Goal: Book appointment/travel/reservation

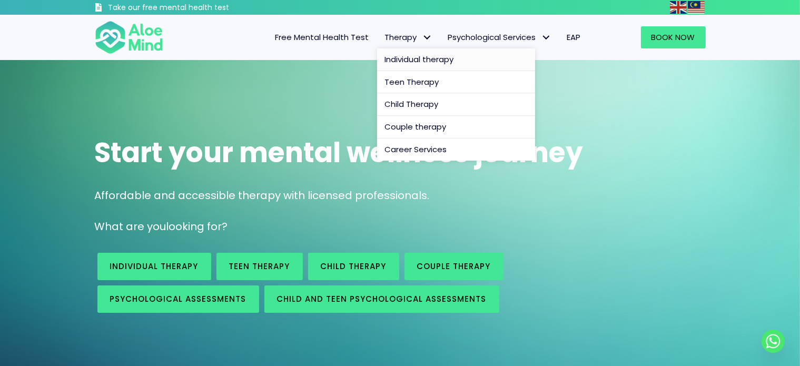
click at [408, 58] on span "Individual therapy" at bounding box center [419, 59] width 69 height 11
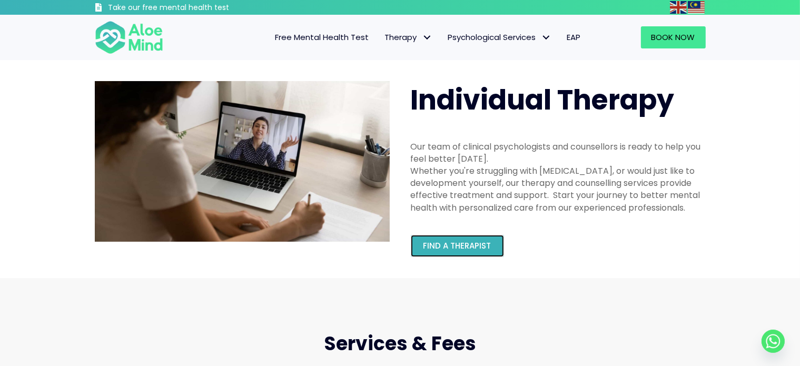
click at [499, 255] on link "Find a therapist" at bounding box center [457, 246] width 93 height 22
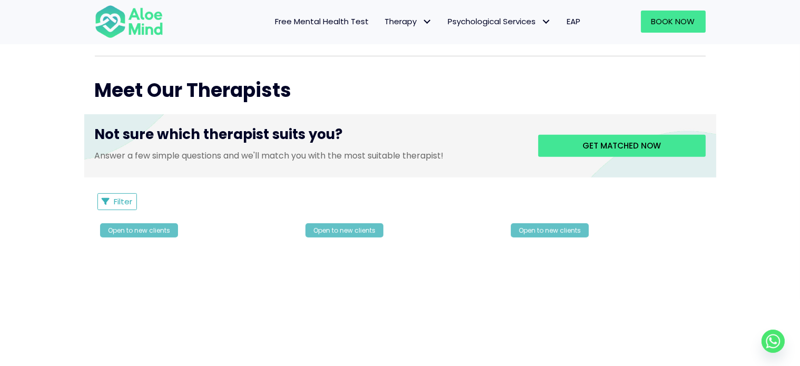
scroll to position [369, 0]
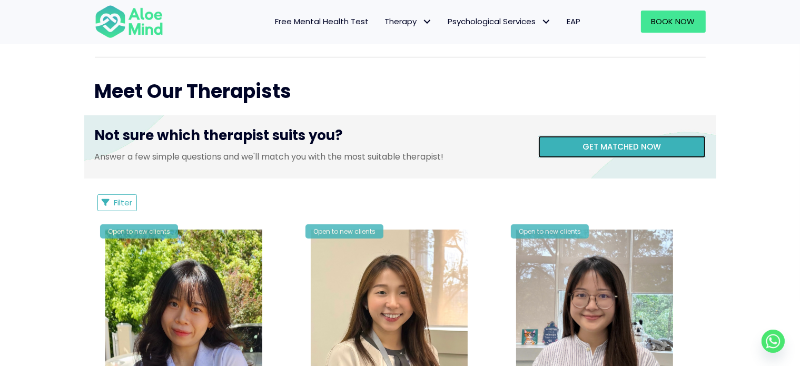
click at [654, 137] on link "Get matched now" at bounding box center [623, 147] width 168 height 22
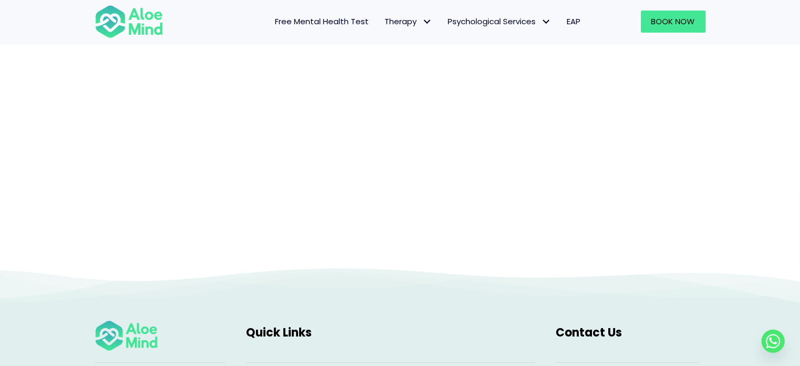
scroll to position [108, 0]
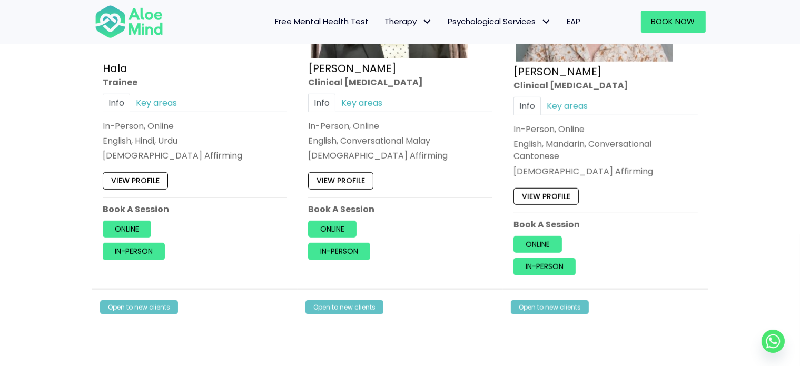
scroll to position [1107, 0]
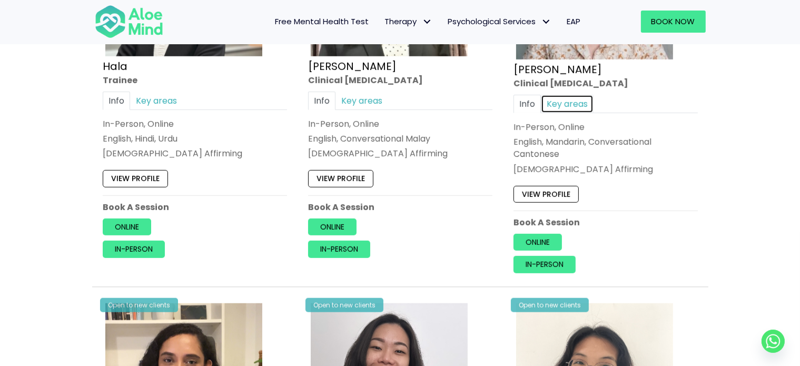
drag, startPoint x: 564, startPoint y: 111, endPoint x: 565, endPoint y: 105, distance: 6.3
click at [564, 111] on link "Key areas" at bounding box center [567, 104] width 53 height 18
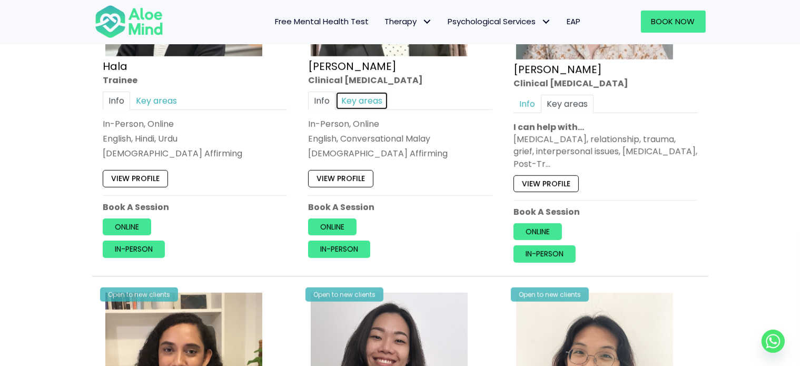
click at [368, 95] on link "Key areas" at bounding box center [362, 101] width 53 height 18
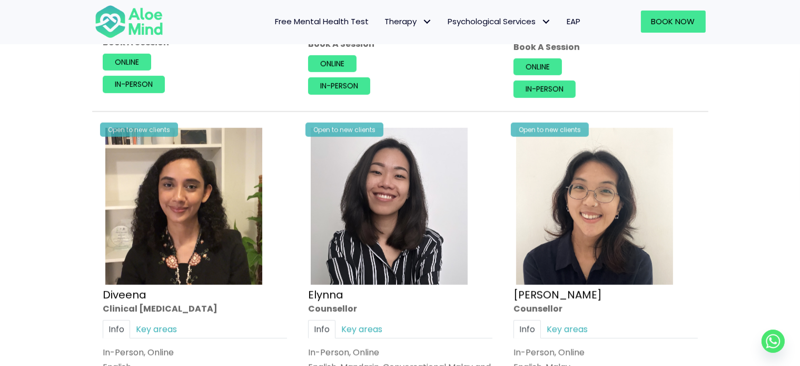
scroll to position [1423, 0]
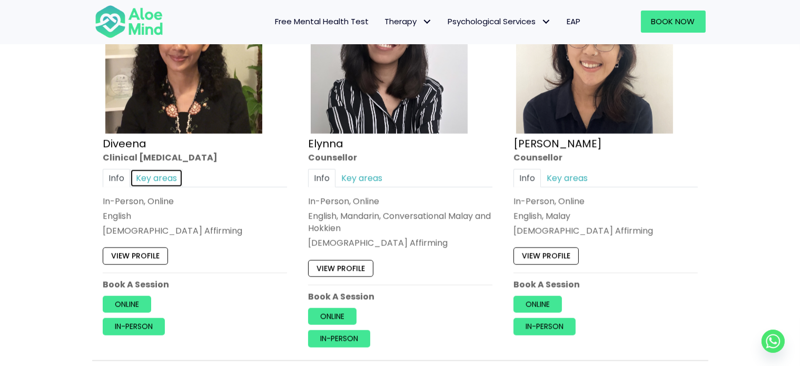
click at [145, 180] on link "Key areas" at bounding box center [156, 178] width 53 height 18
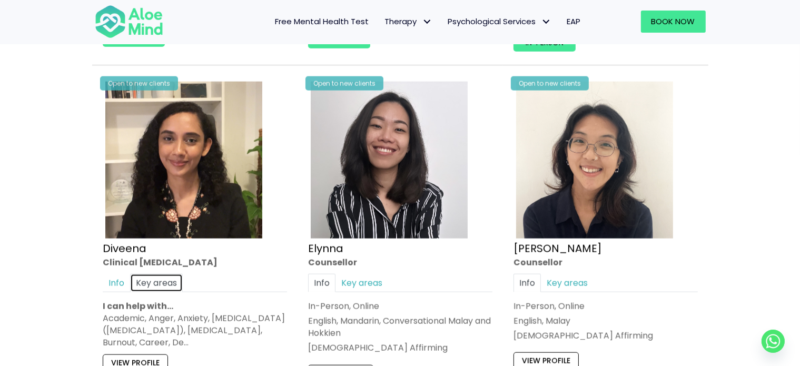
scroll to position [1739, 0]
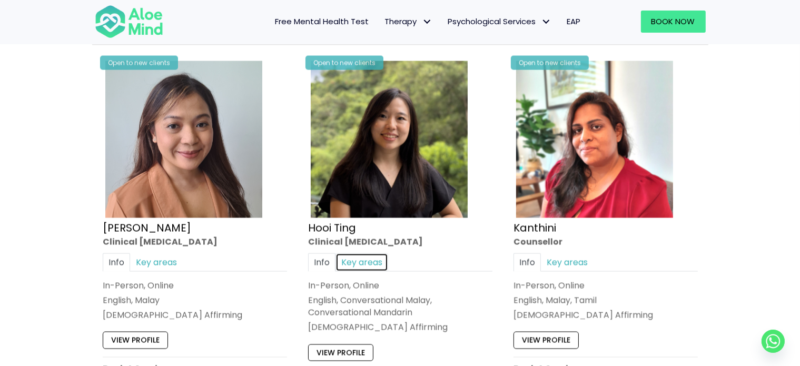
click at [363, 254] on link "Key areas" at bounding box center [362, 262] width 53 height 18
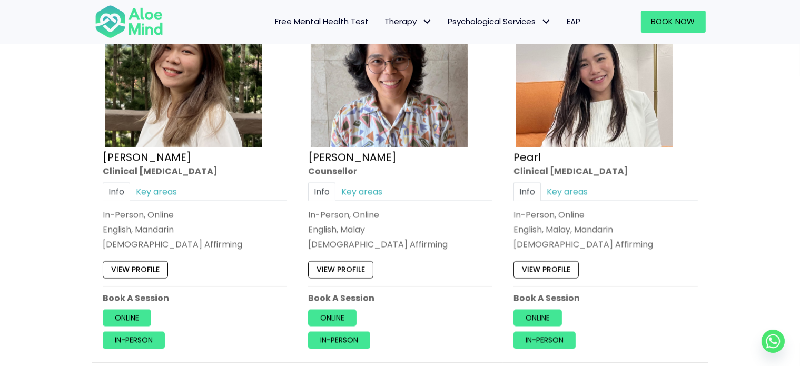
scroll to position [2213, 0]
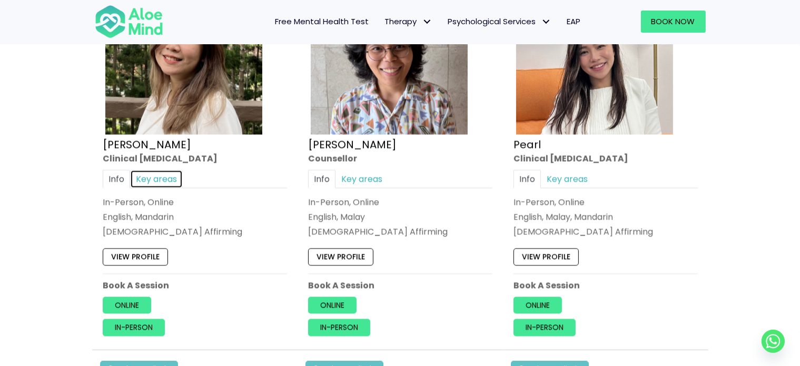
click at [154, 170] on link "Key areas" at bounding box center [156, 179] width 53 height 18
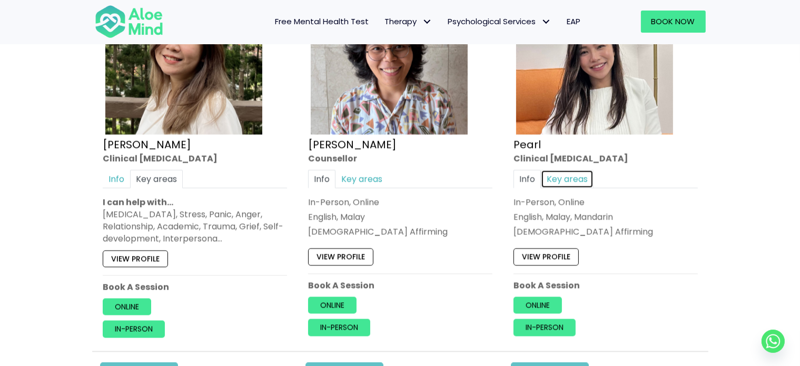
click at [568, 174] on link "Key areas" at bounding box center [567, 179] width 53 height 18
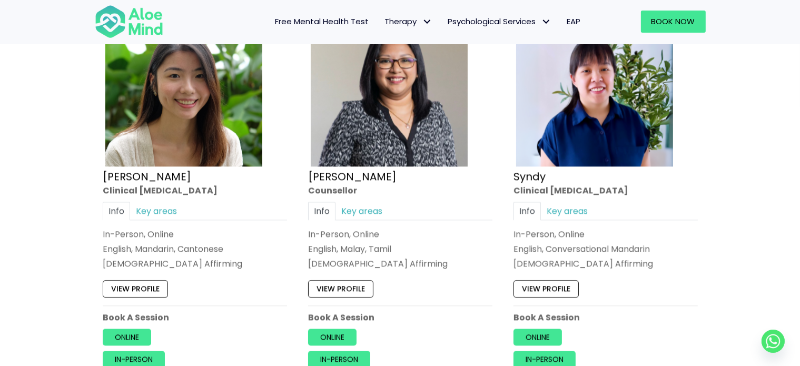
scroll to position [2582, 0]
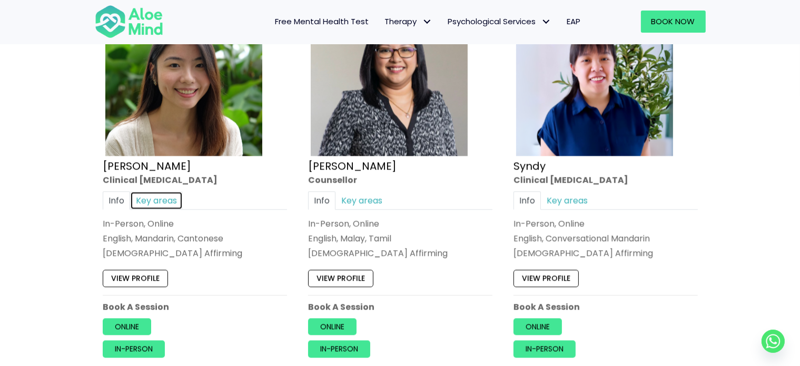
click at [170, 191] on link "Key areas" at bounding box center [156, 200] width 53 height 18
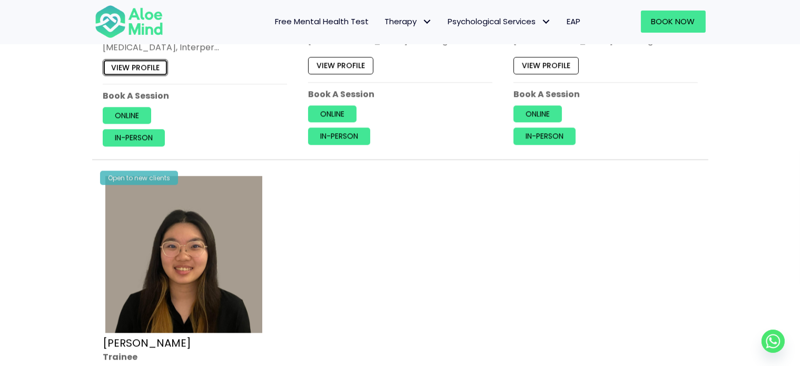
scroll to position [2687, 0]
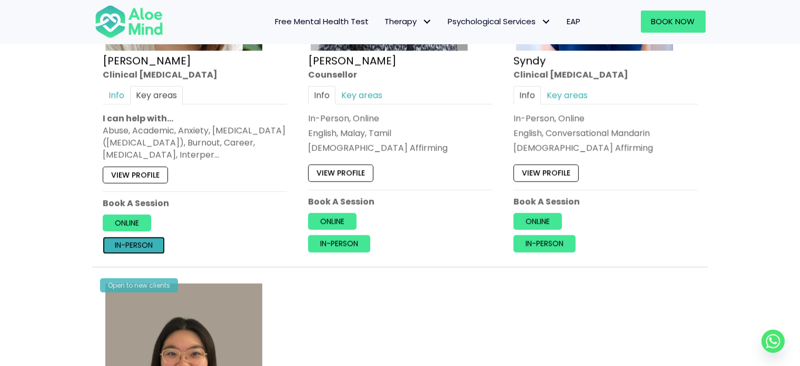
click at [132, 242] on link "In-person" at bounding box center [134, 245] width 62 height 17
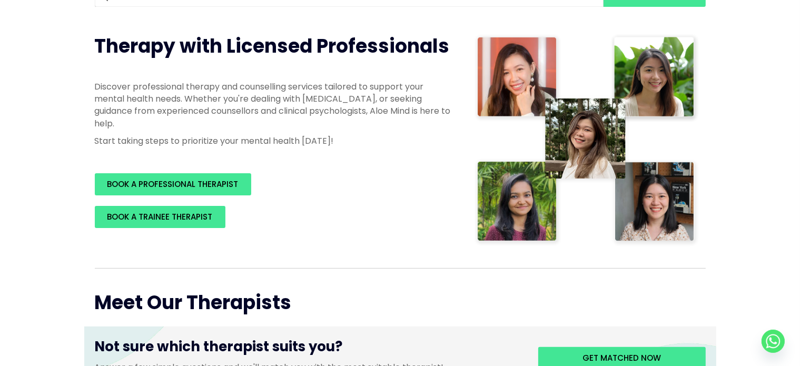
scroll to position [211, 0]
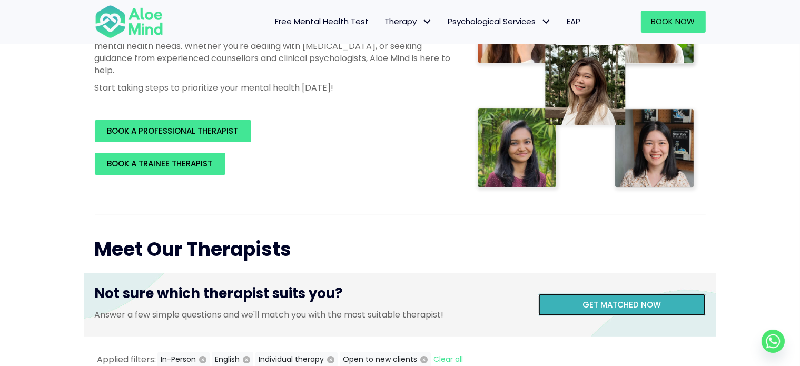
click at [638, 315] on link "Get matched now" at bounding box center [623, 305] width 168 height 22
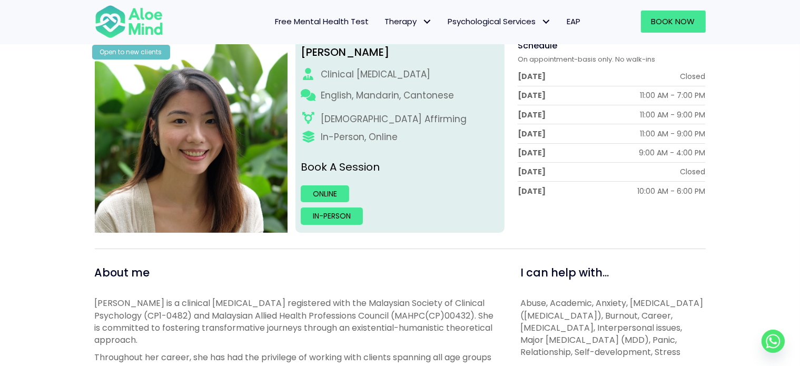
scroll to position [158, 0]
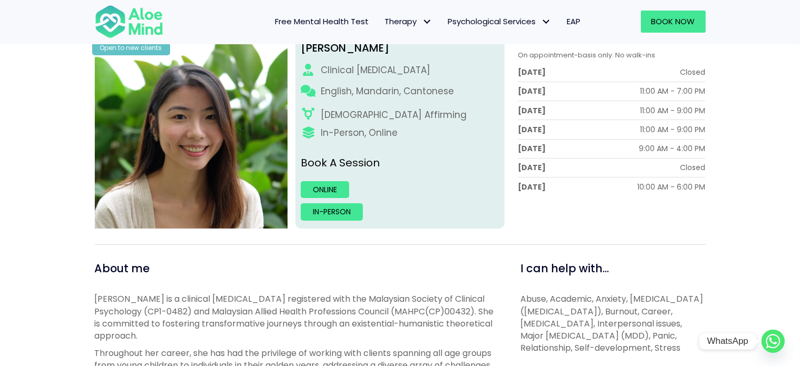
click at [784, 339] on circle "Whatsapp" at bounding box center [773, 341] width 23 height 23
click at [704, 22] on link "Book Now" at bounding box center [673, 22] width 65 height 22
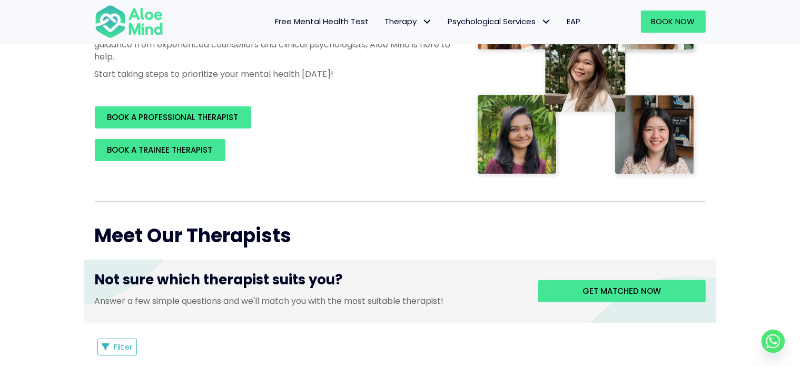
scroll to position [105, 0]
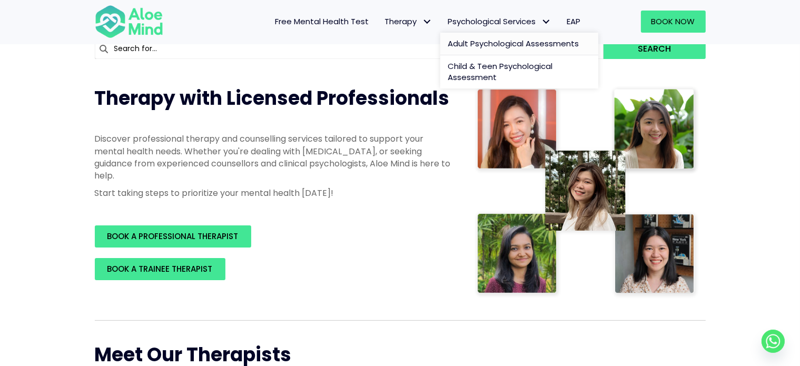
click at [484, 43] on span "Adult Psychological Assessments" at bounding box center [513, 43] width 131 height 11
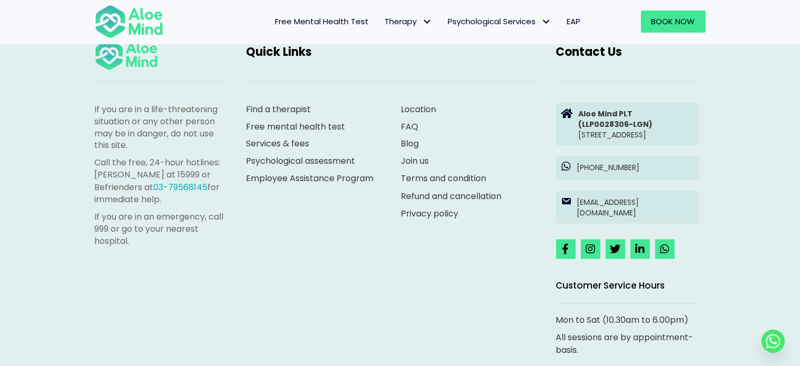
scroll to position [1844, 0]
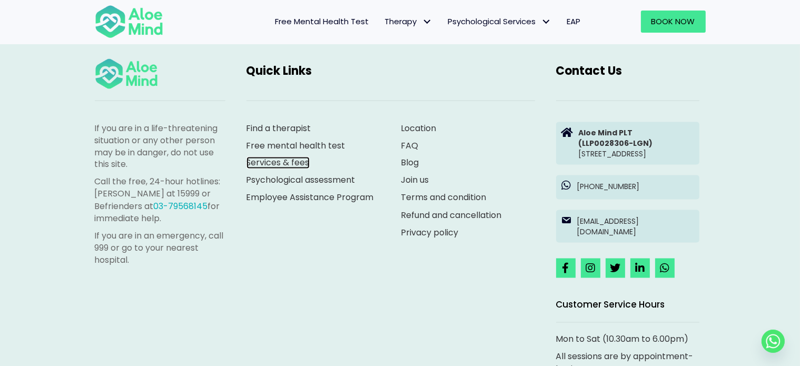
click at [295, 169] on link "Services & fees" at bounding box center [278, 163] width 63 height 12
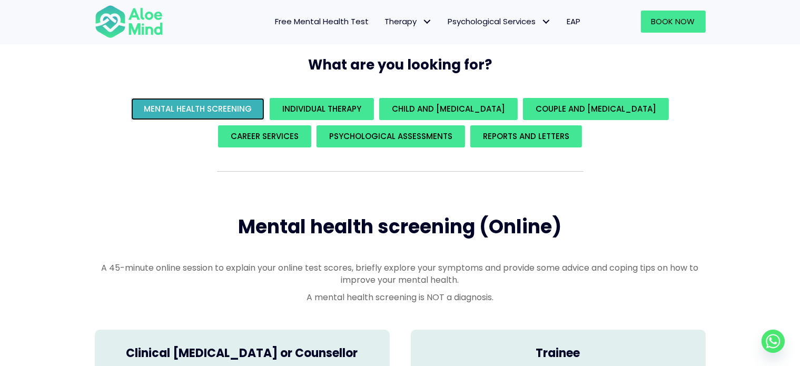
click at [263, 110] on link "Mental Health Screening" at bounding box center [197, 109] width 133 height 22
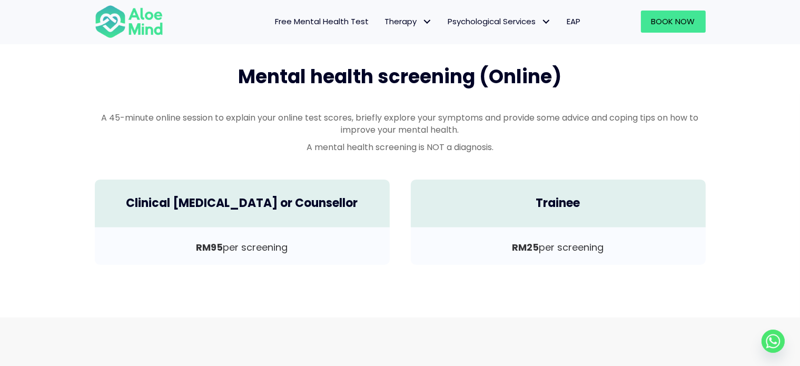
scroll to position [256, 0]
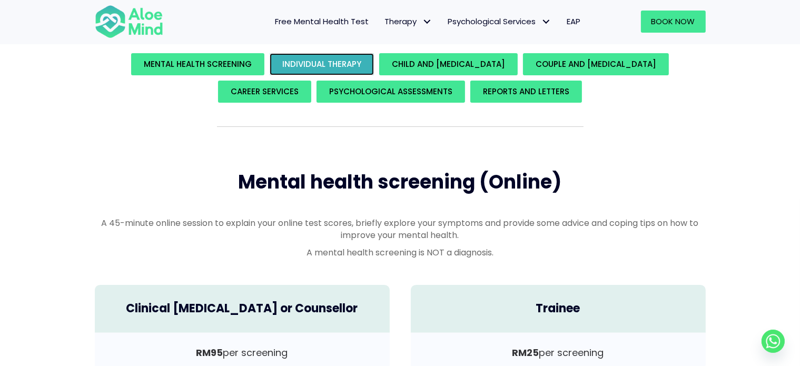
click at [317, 63] on span "Individual Therapy" at bounding box center [321, 63] width 79 height 11
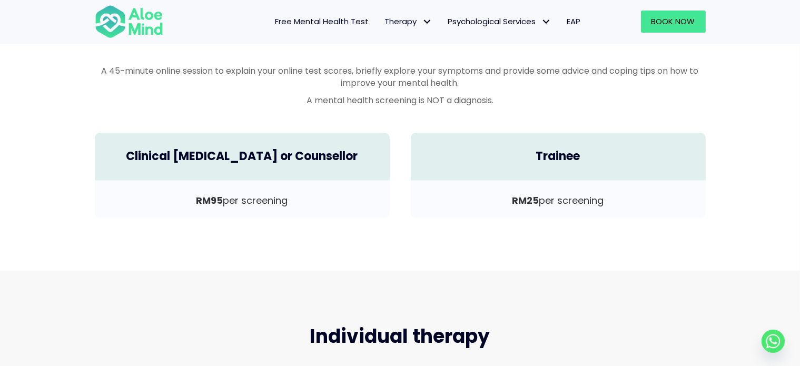
scroll to position [351, 0]
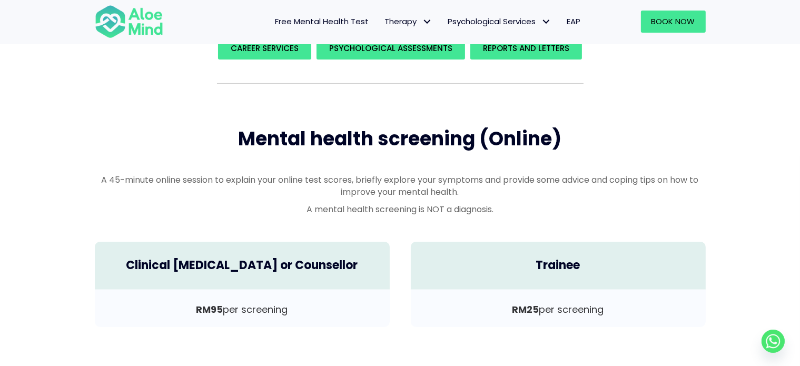
scroll to position [0, 0]
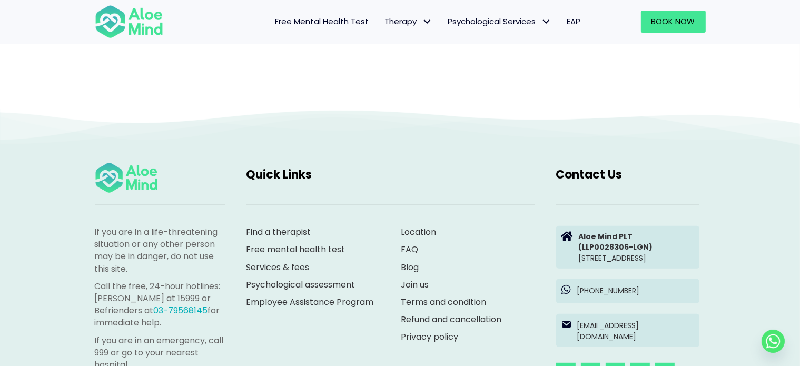
scroll to position [108, 0]
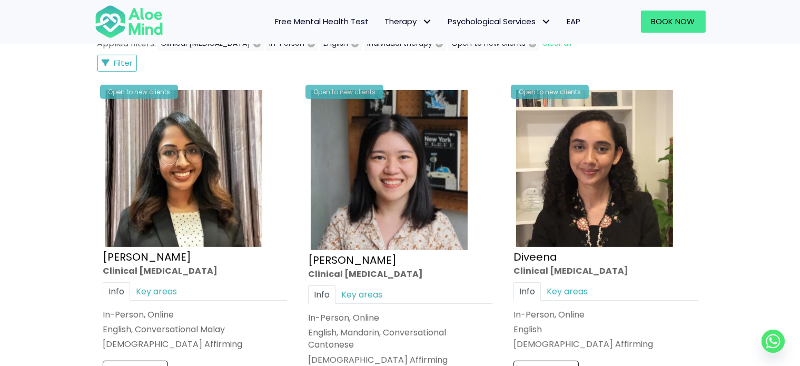
scroll to position [632, 0]
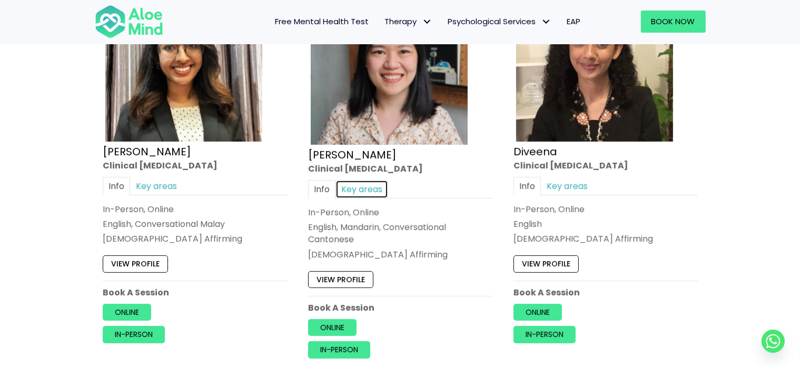
click at [369, 187] on link "Key areas" at bounding box center [362, 189] width 53 height 18
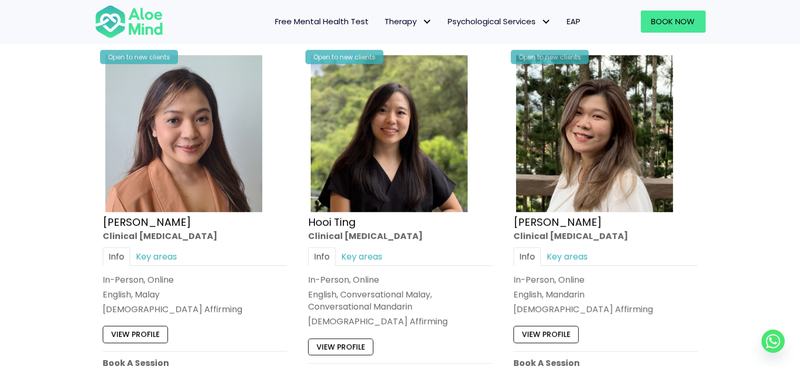
scroll to position [1001, 0]
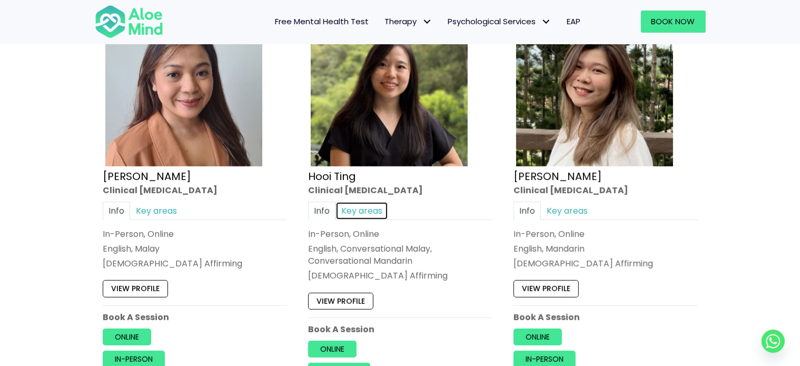
click at [369, 212] on link "Key areas" at bounding box center [362, 211] width 53 height 18
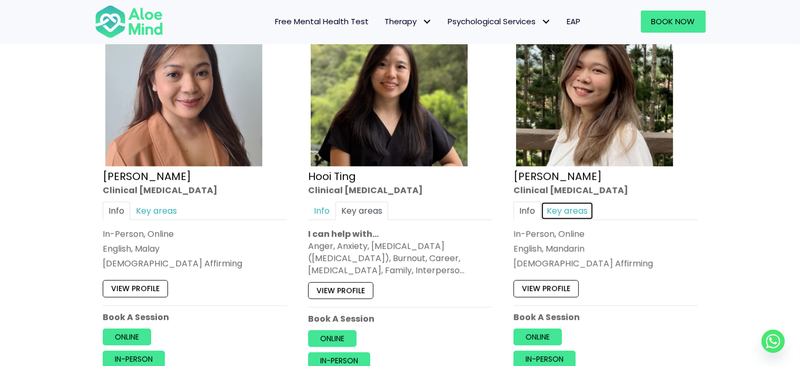
drag, startPoint x: 576, startPoint y: 212, endPoint x: 561, endPoint y: 217, distance: 15.9
click at [576, 213] on link "Key areas" at bounding box center [567, 211] width 53 height 18
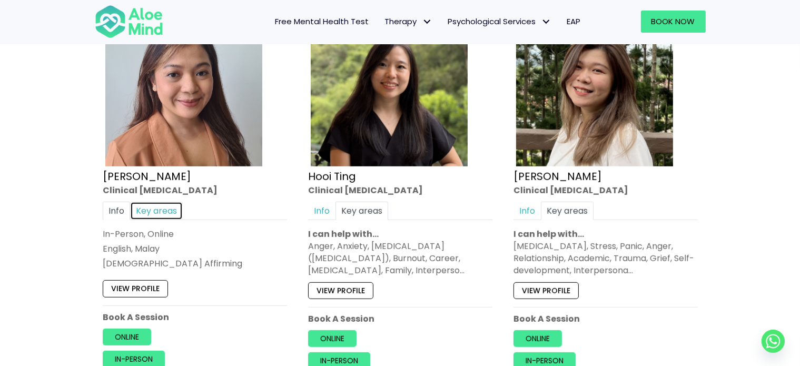
click at [175, 212] on link "Key areas" at bounding box center [156, 211] width 53 height 18
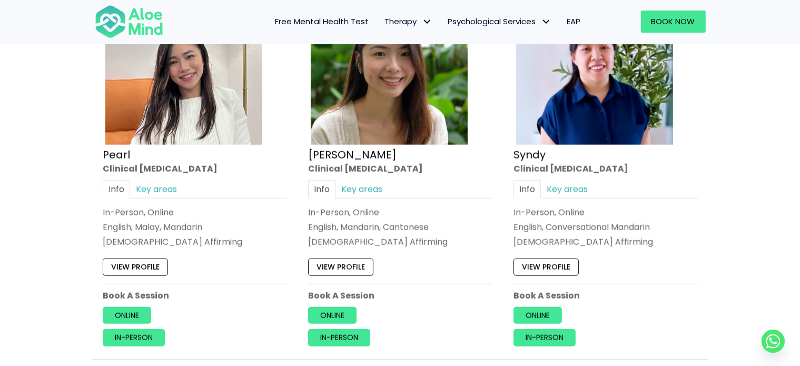
scroll to position [1423, 0]
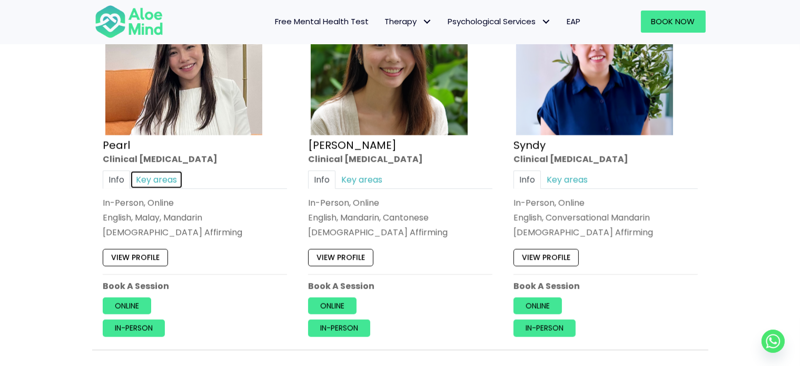
click at [162, 180] on link "Key areas" at bounding box center [156, 179] width 53 height 18
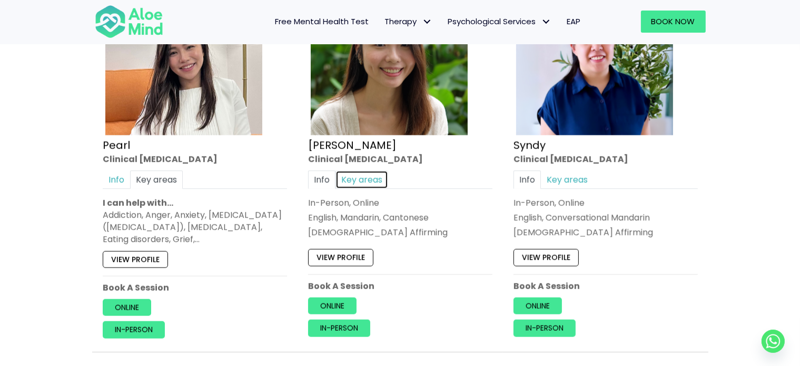
click at [358, 177] on link "Key areas" at bounding box center [362, 179] width 53 height 18
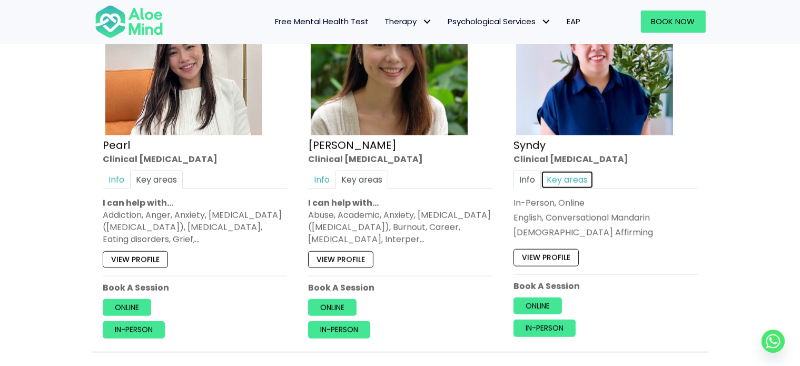
click at [568, 183] on link "Key areas" at bounding box center [567, 179] width 53 height 18
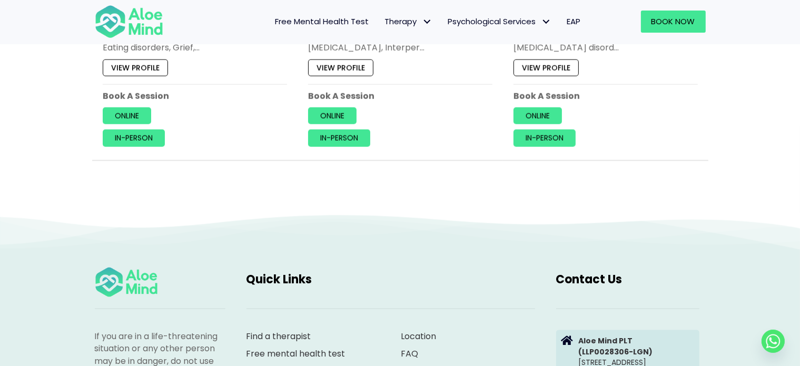
scroll to position [1370, 0]
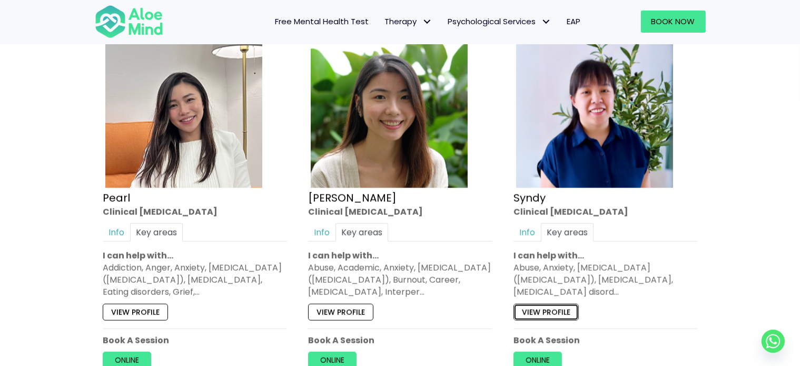
click at [531, 310] on link "View profile" at bounding box center [546, 312] width 65 height 17
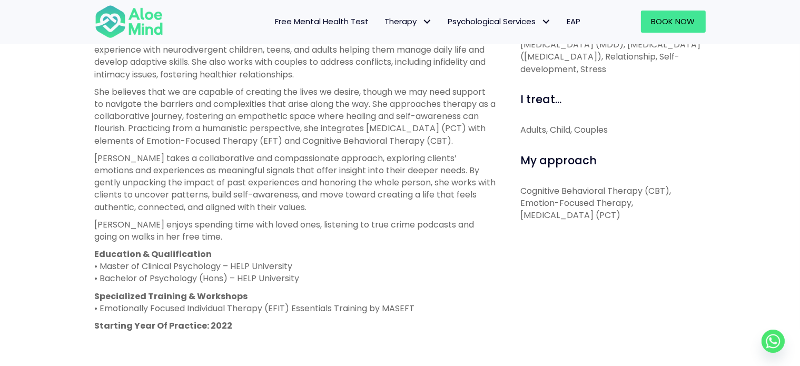
scroll to position [527, 0]
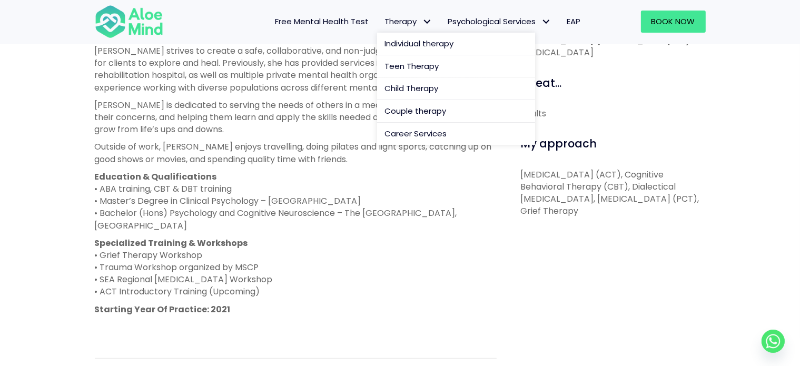
scroll to position [474, 0]
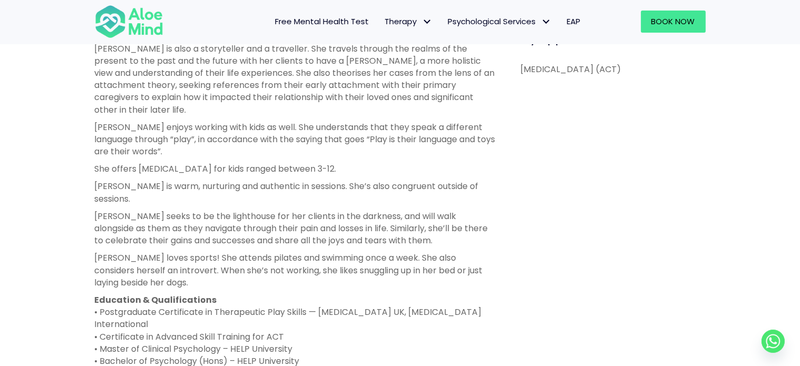
scroll to position [580, 0]
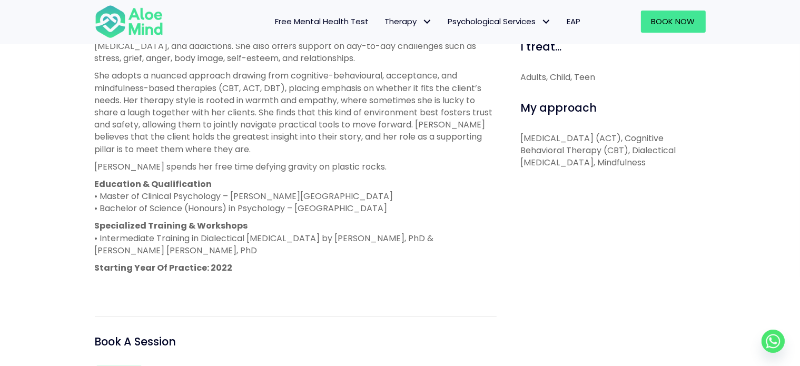
scroll to position [527, 0]
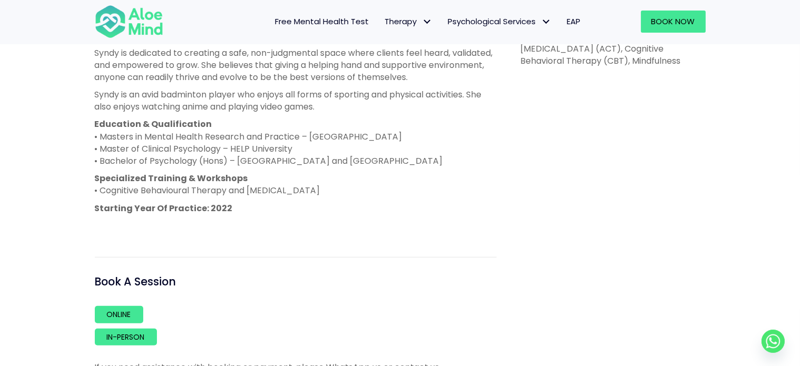
scroll to position [632, 0]
